Goal: Task Accomplishment & Management: Complete application form

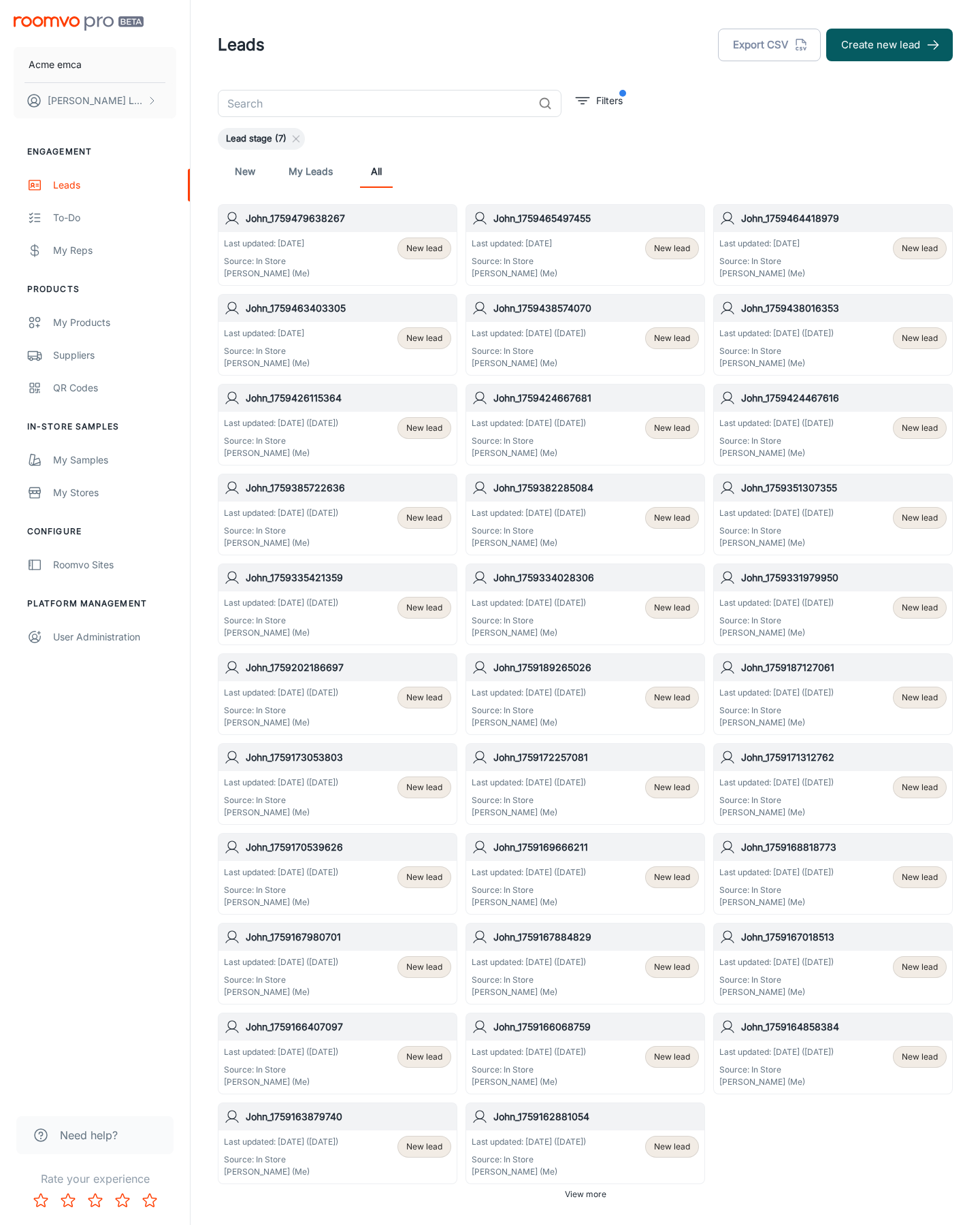
click at [889, 45] on button "Create new lead" at bounding box center [889, 45] width 127 height 32
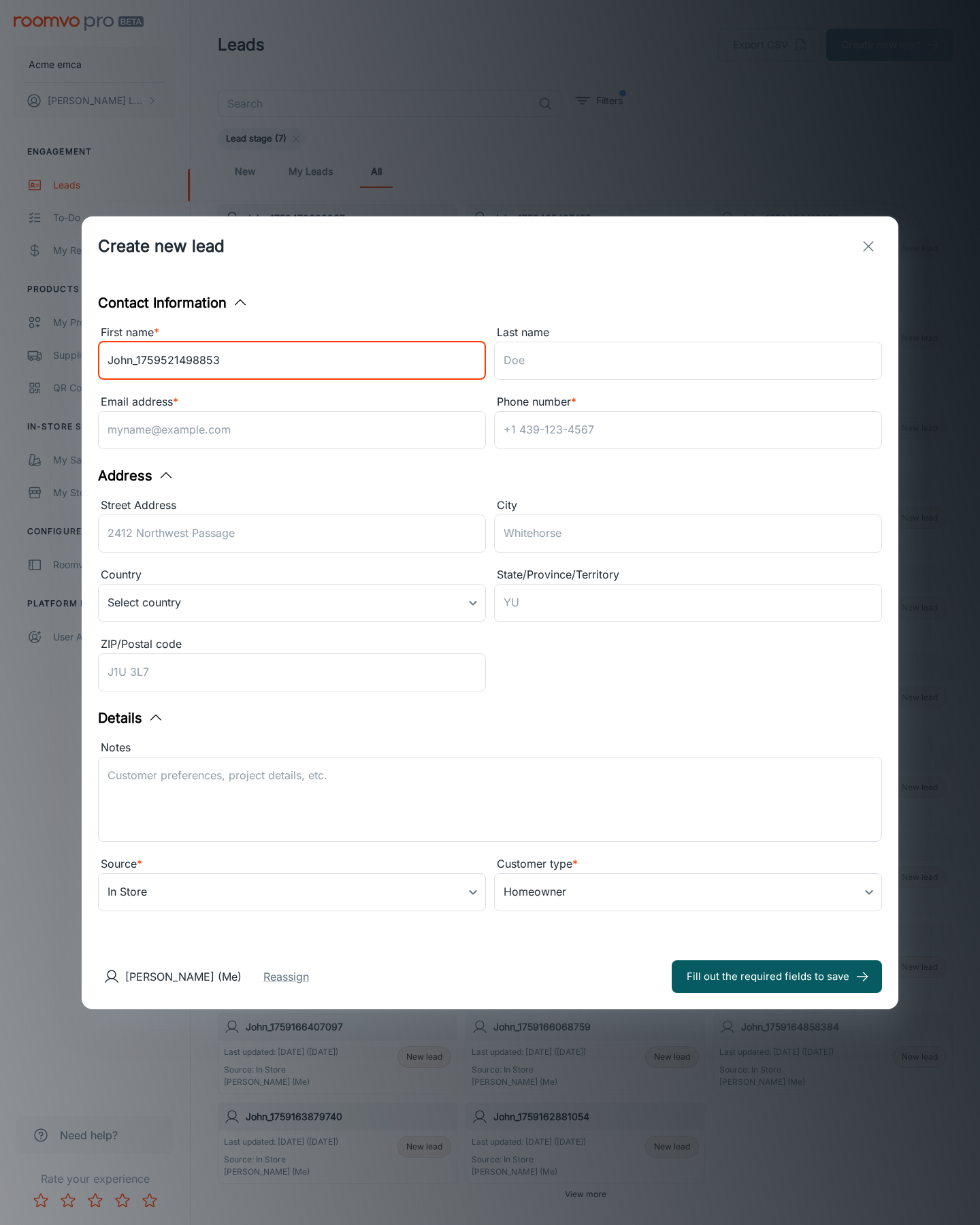
type input "John_1759521498853"
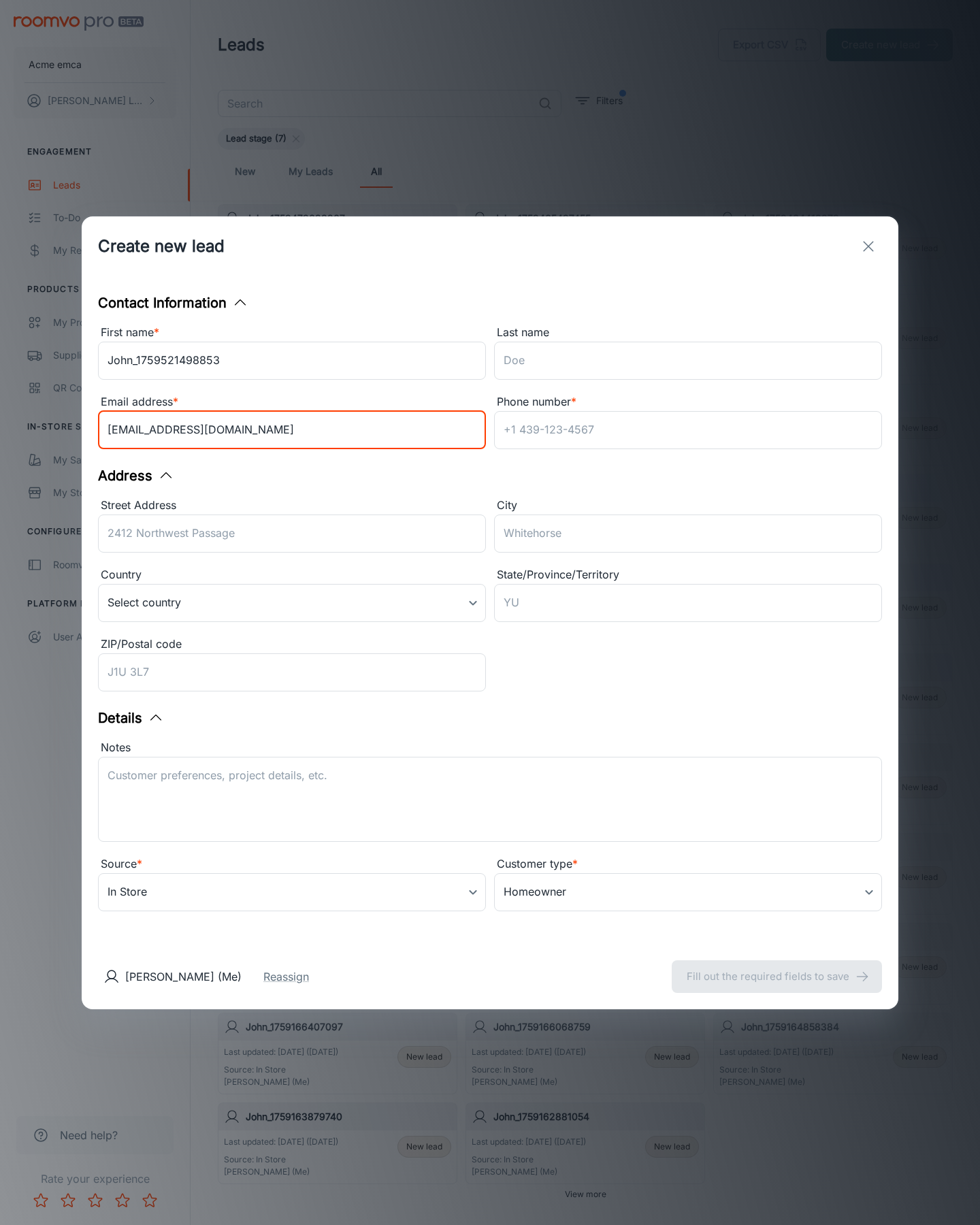
type input "[EMAIL_ADDRESS][DOMAIN_NAME]"
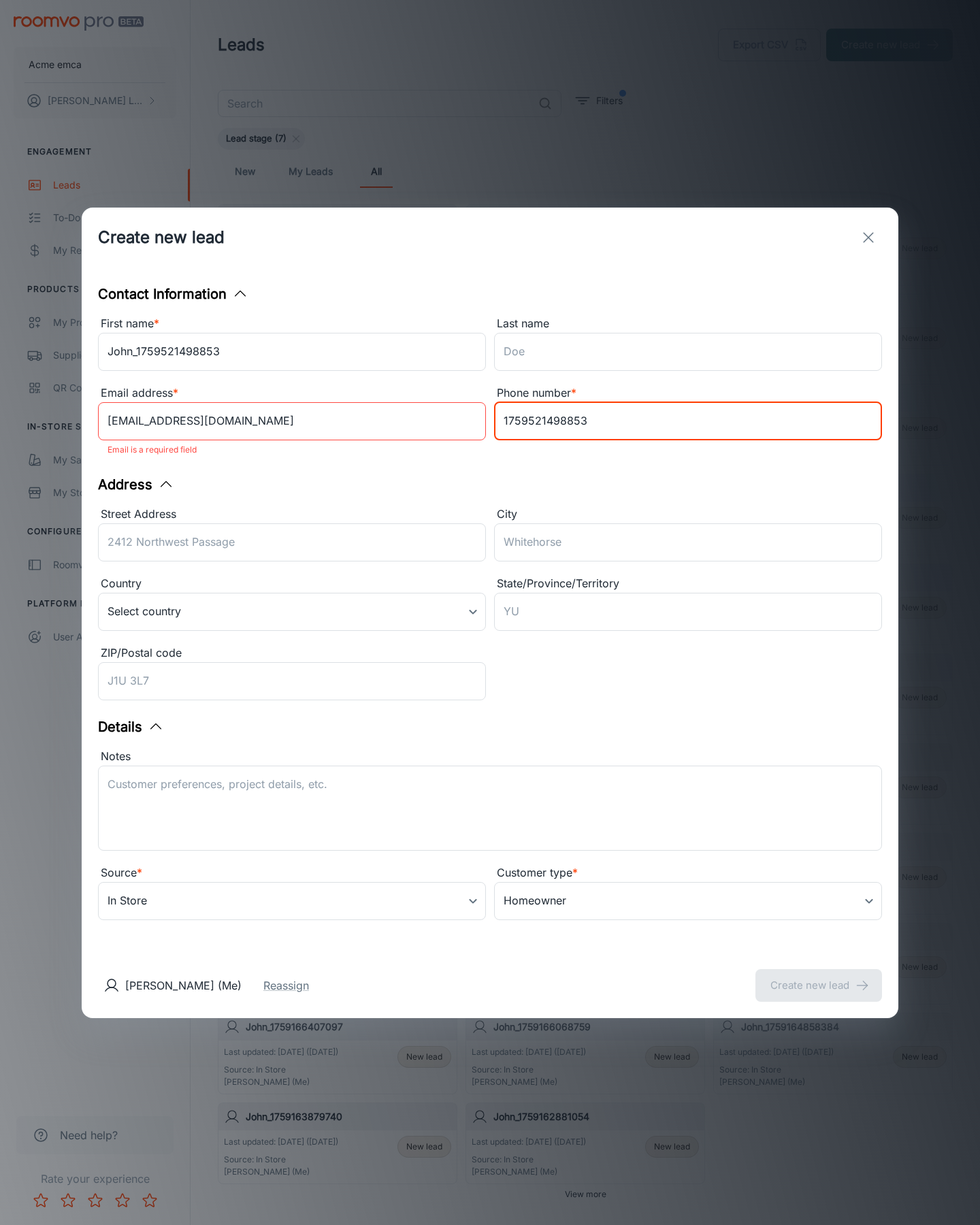
type input "1759521498853"
click at [819, 976] on button "Create new lead" at bounding box center [819, 985] width 127 height 32
